Goal: Task Accomplishment & Management: Manage account settings

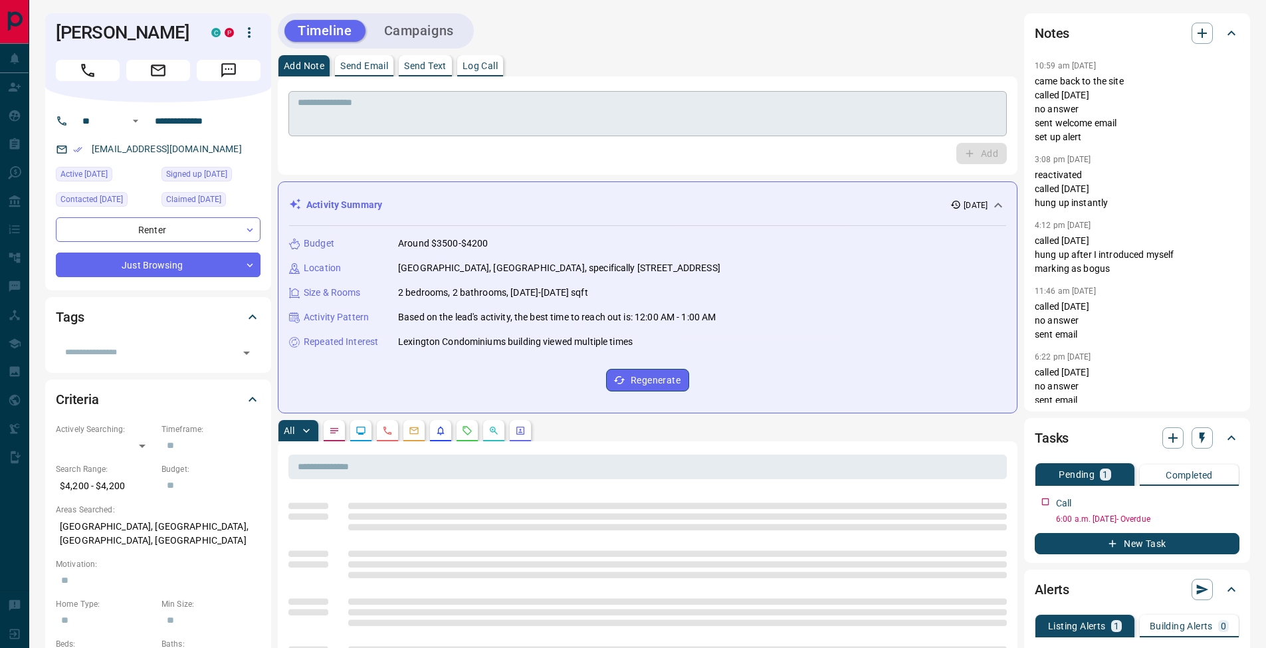
click at [403, 107] on textarea at bounding box center [648, 114] width 700 height 34
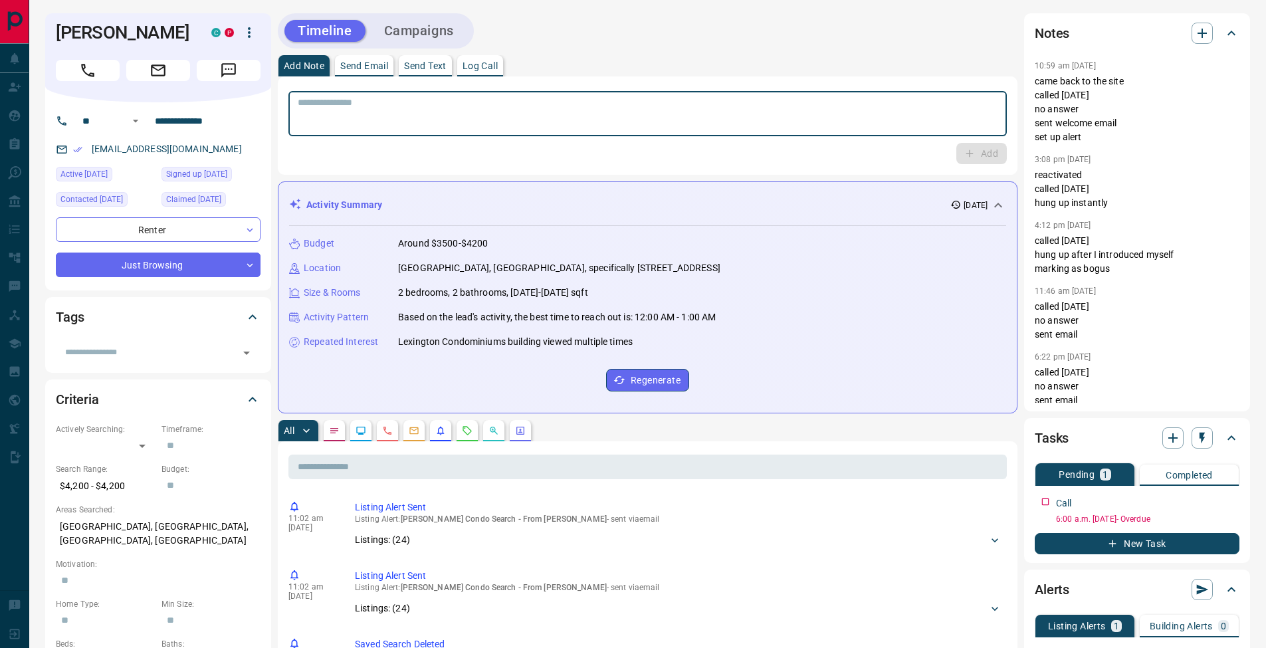
click at [566, 114] on textarea at bounding box center [648, 114] width 700 height 34
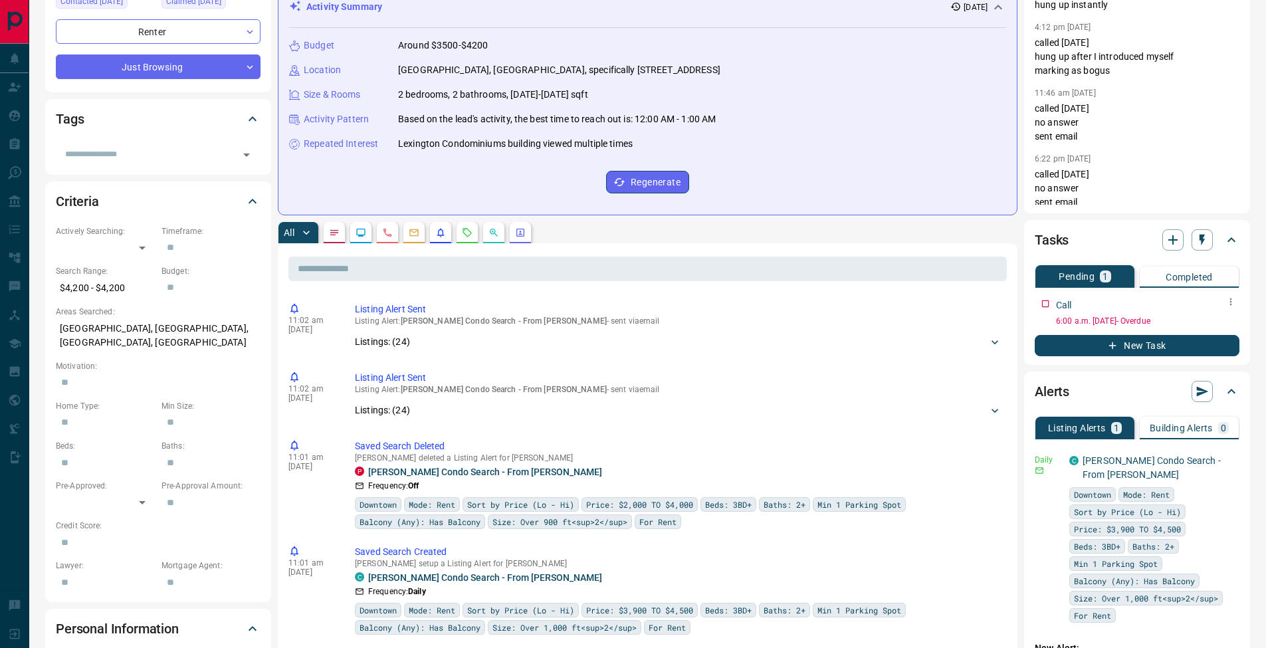
click at [1235, 296] on button "button" at bounding box center [1230, 301] width 17 height 17
click at [1222, 328] on li "Edit" at bounding box center [1209, 327] width 58 height 20
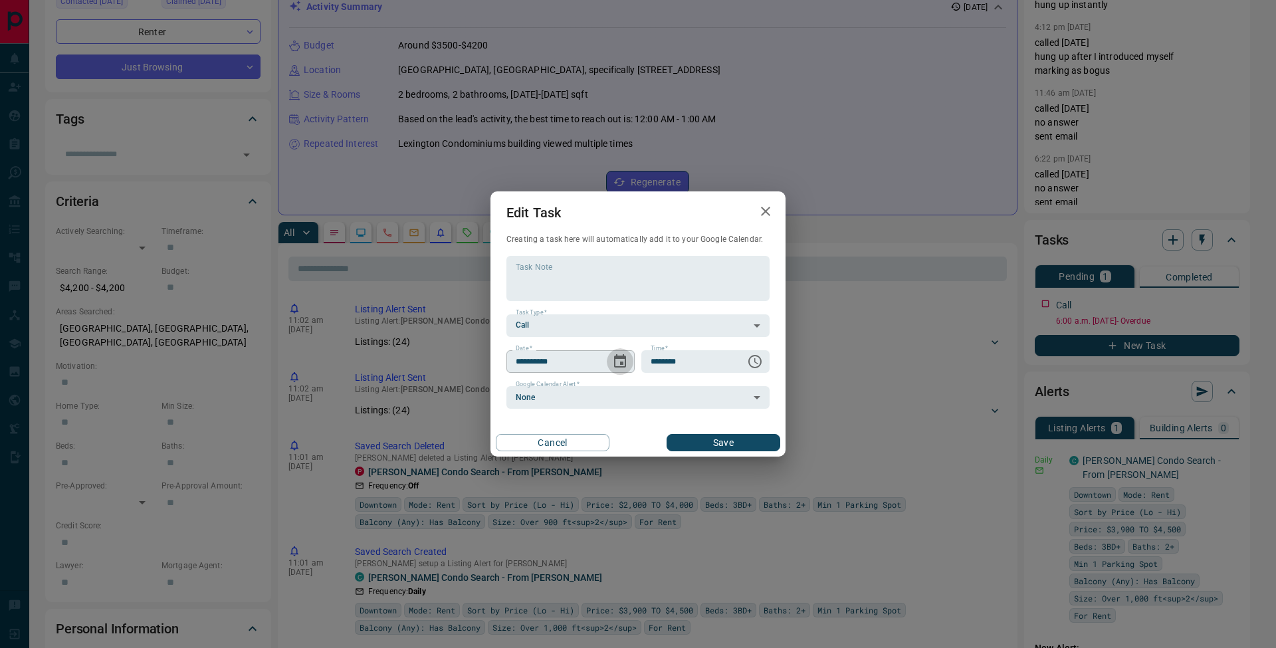
click at [619, 364] on icon "Choose date, selected date is Sep 12, 2025" at bounding box center [620, 361] width 16 height 16
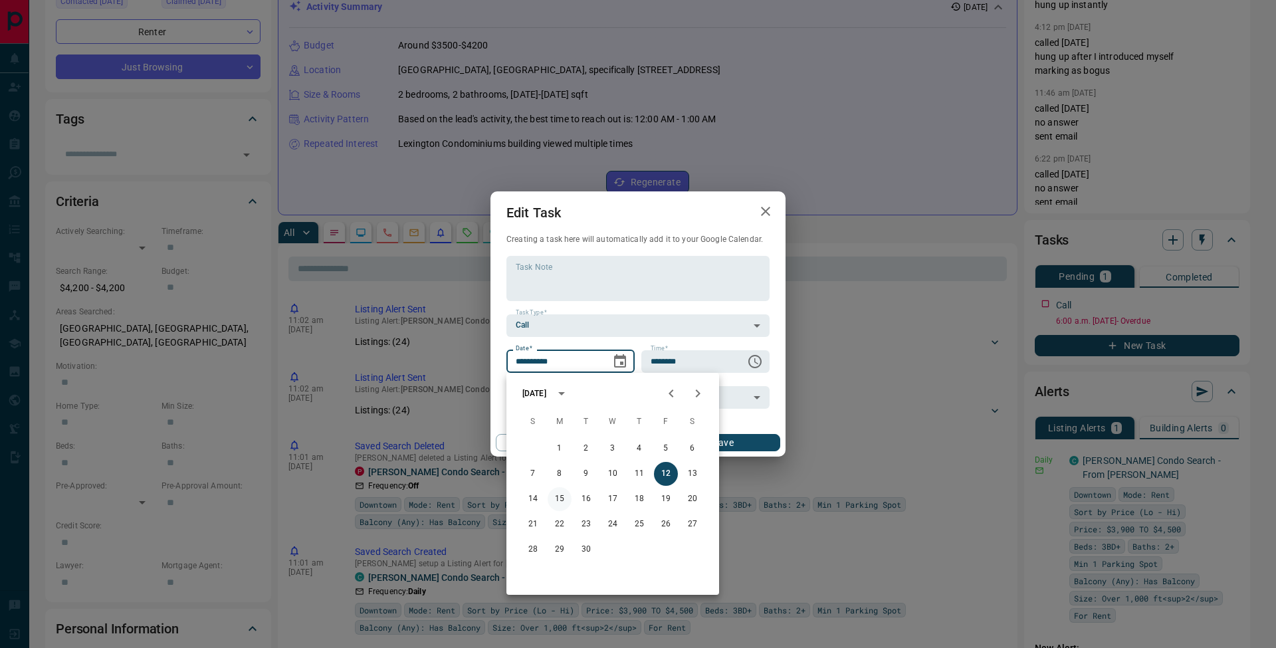
click at [565, 495] on button "15" at bounding box center [559, 499] width 24 height 24
type input "**********"
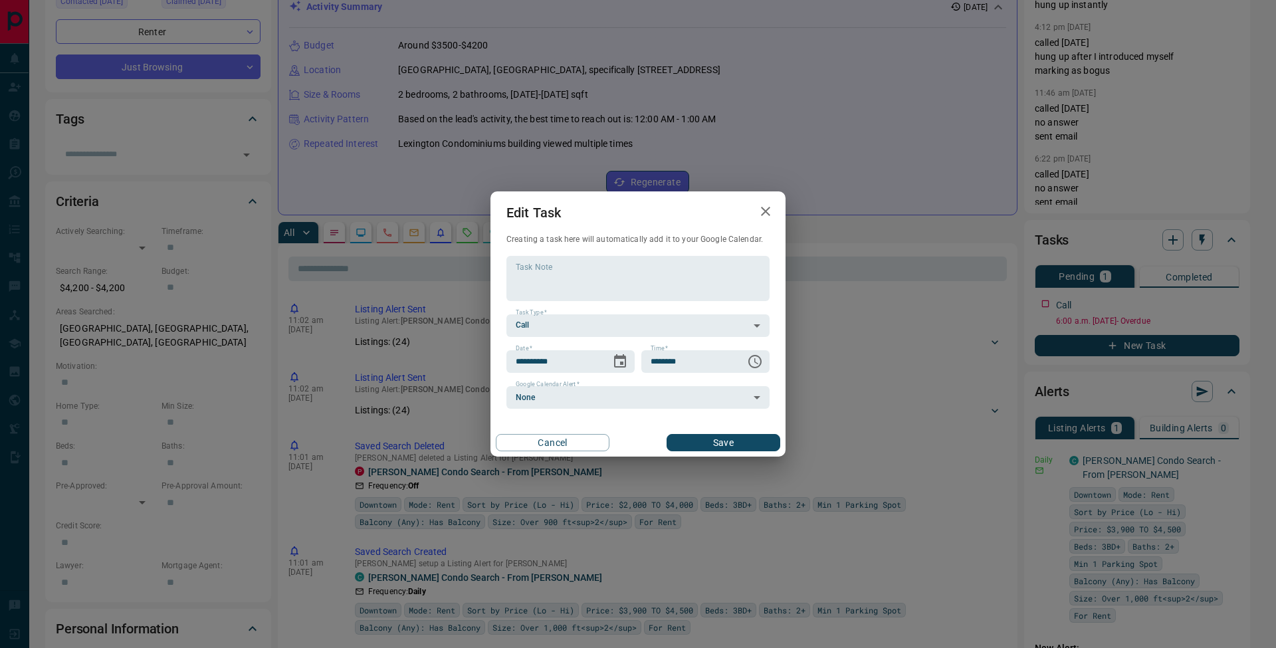
click at [728, 443] on button "Save" at bounding box center [723, 442] width 114 height 17
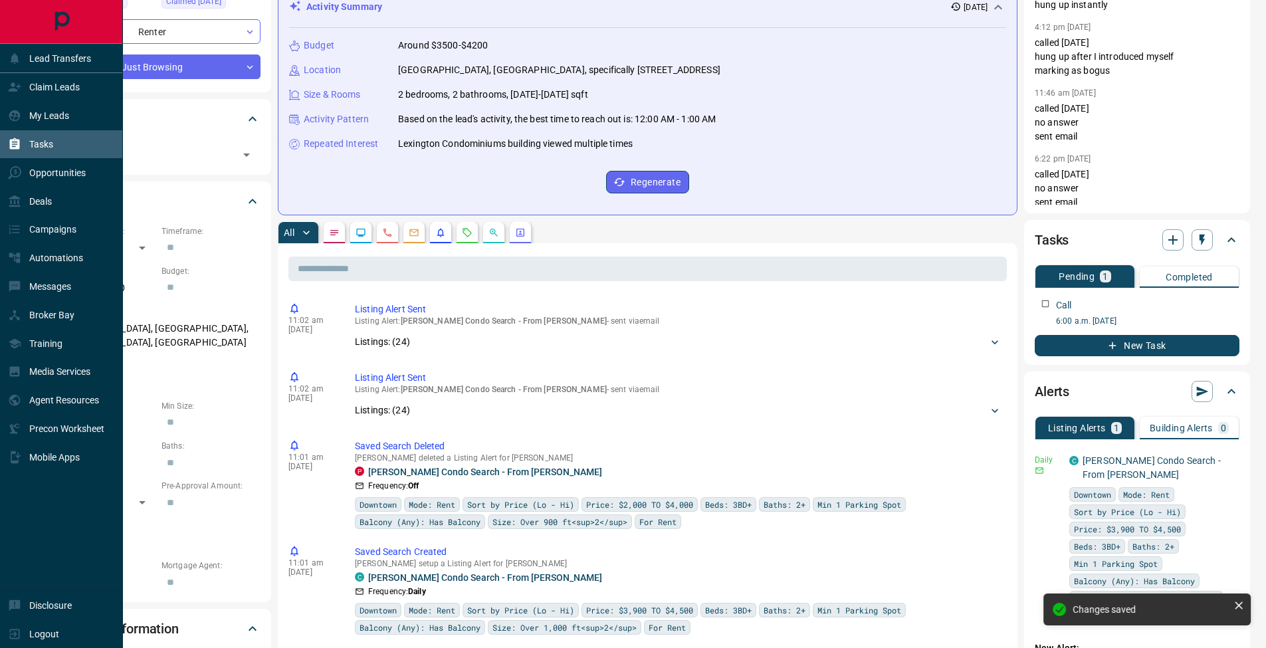
click at [33, 153] on div "Tasks" at bounding box center [30, 145] width 45 height 22
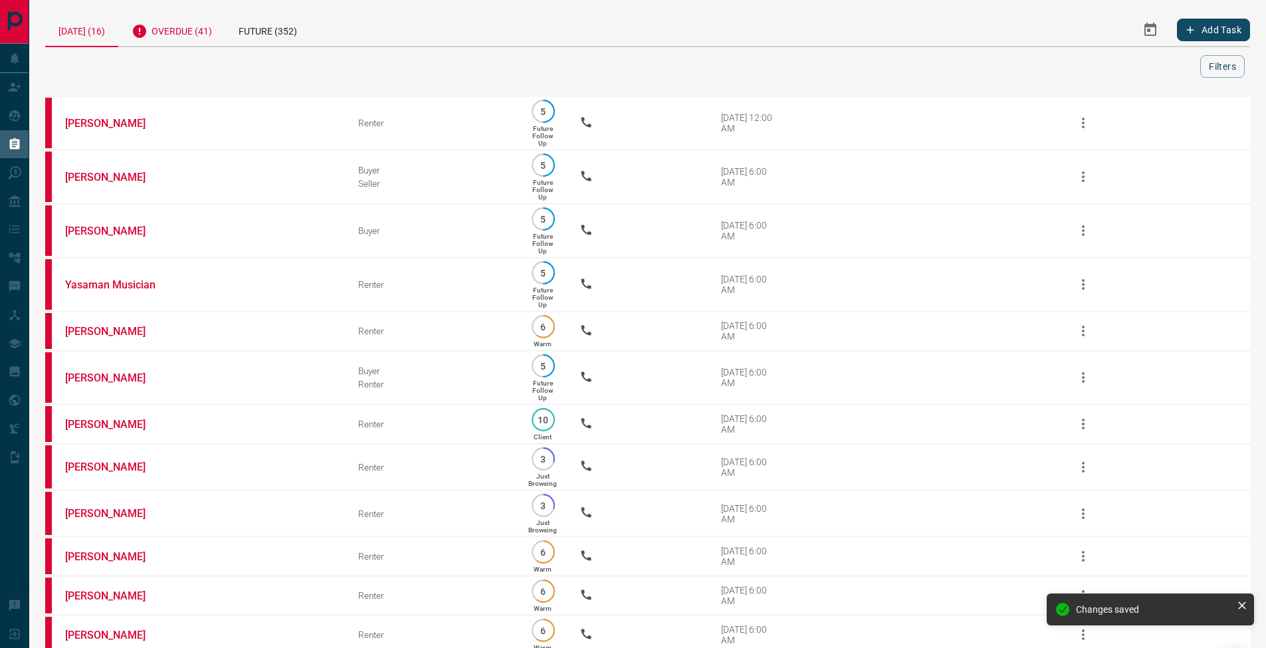
click at [188, 25] on div "Overdue (41)" at bounding box center [171, 29] width 107 height 33
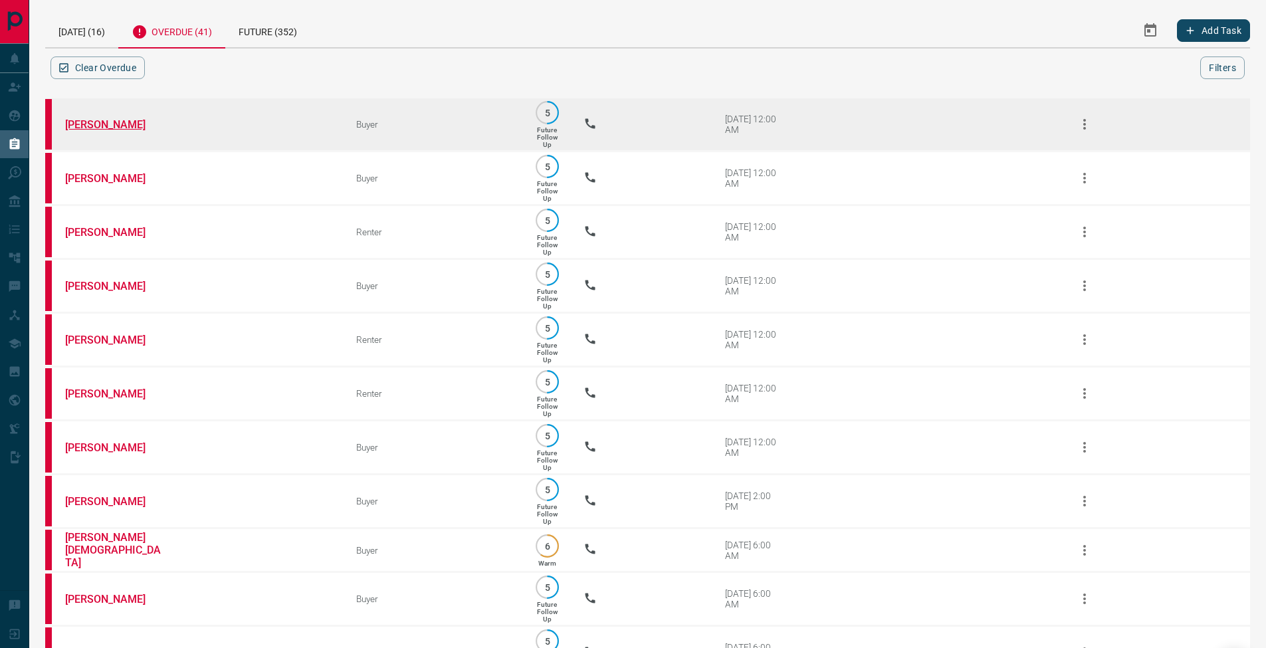
click at [155, 125] on link "[PERSON_NAME]" at bounding box center [115, 124] width 100 height 13
